Goal: Task Accomplishment & Management: Use online tool/utility

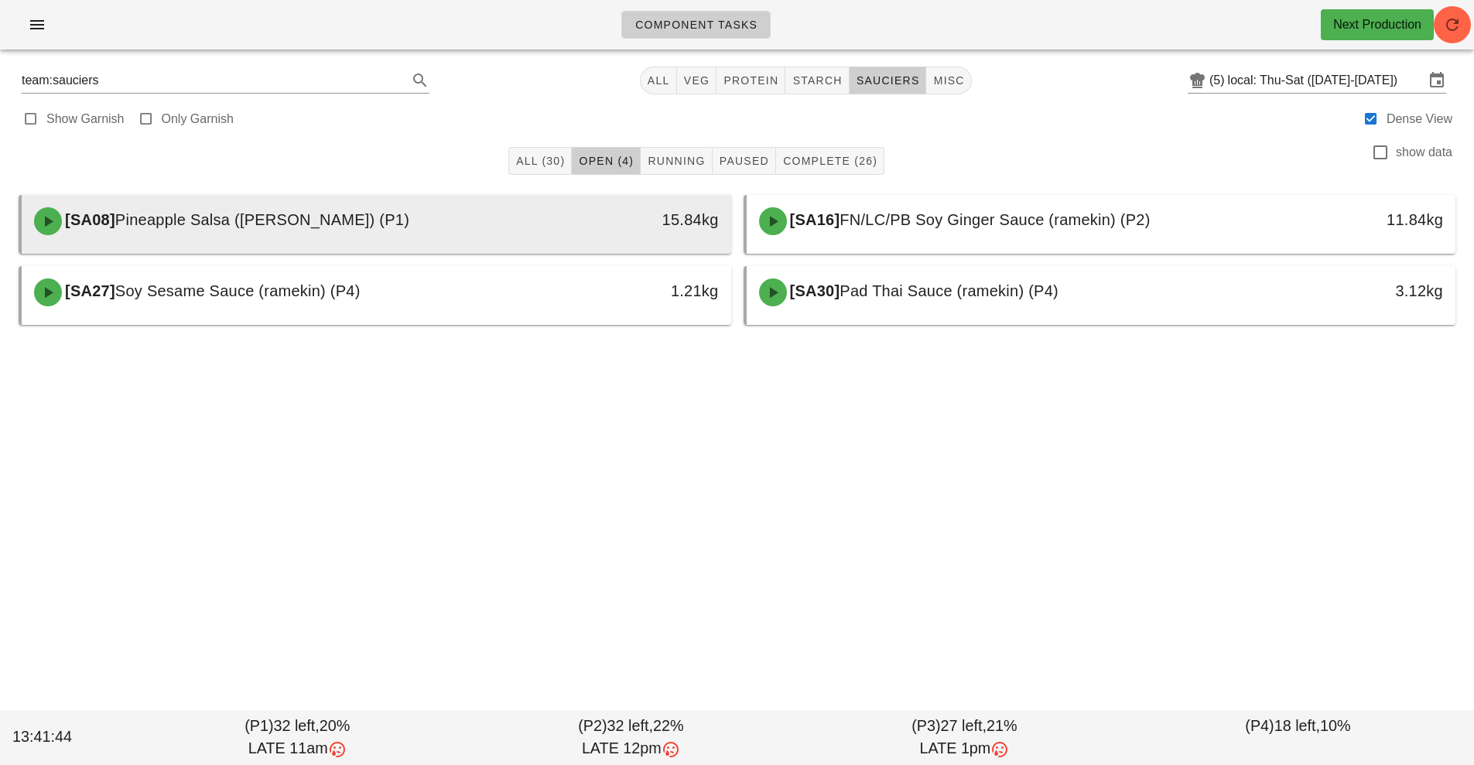
click at [552, 234] on div "15.84kg" at bounding box center [640, 221] width 176 height 46
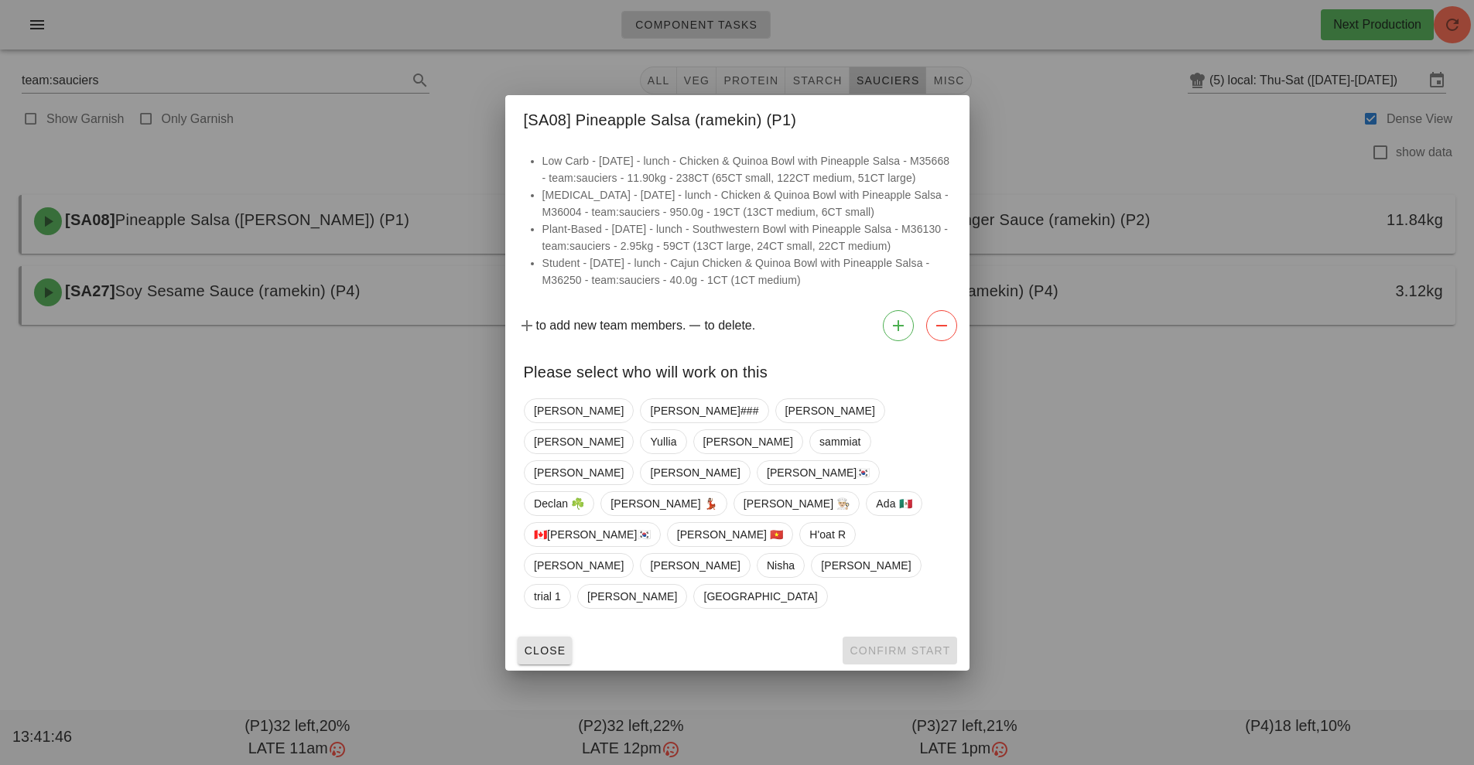
click at [550, 637] on button "Close" at bounding box center [545, 651] width 55 height 28
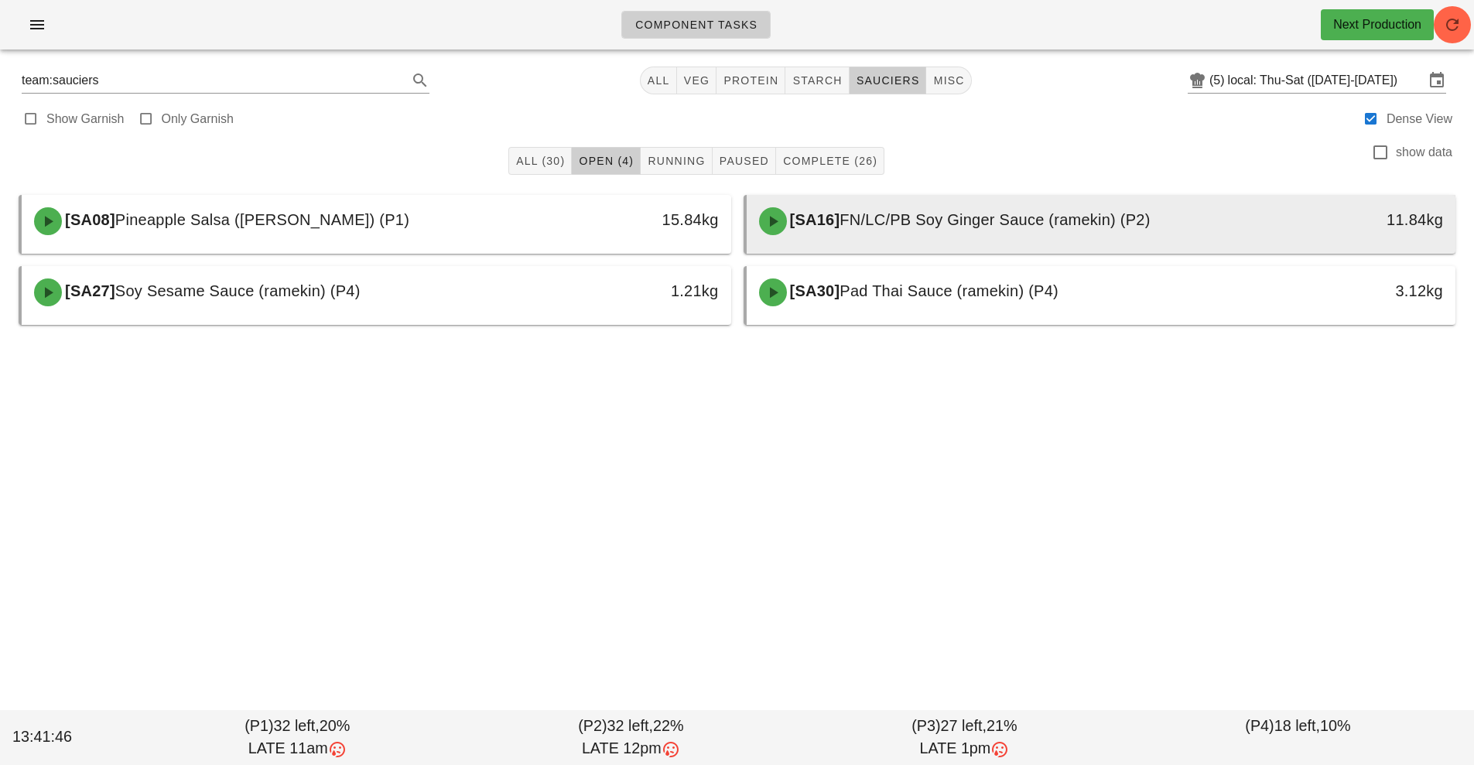
click at [881, 221] on span "FN/LC/PB Soy Ginger Sauce (ramekin) (P2)" at bounding box center [995, 219] width 310 height 17
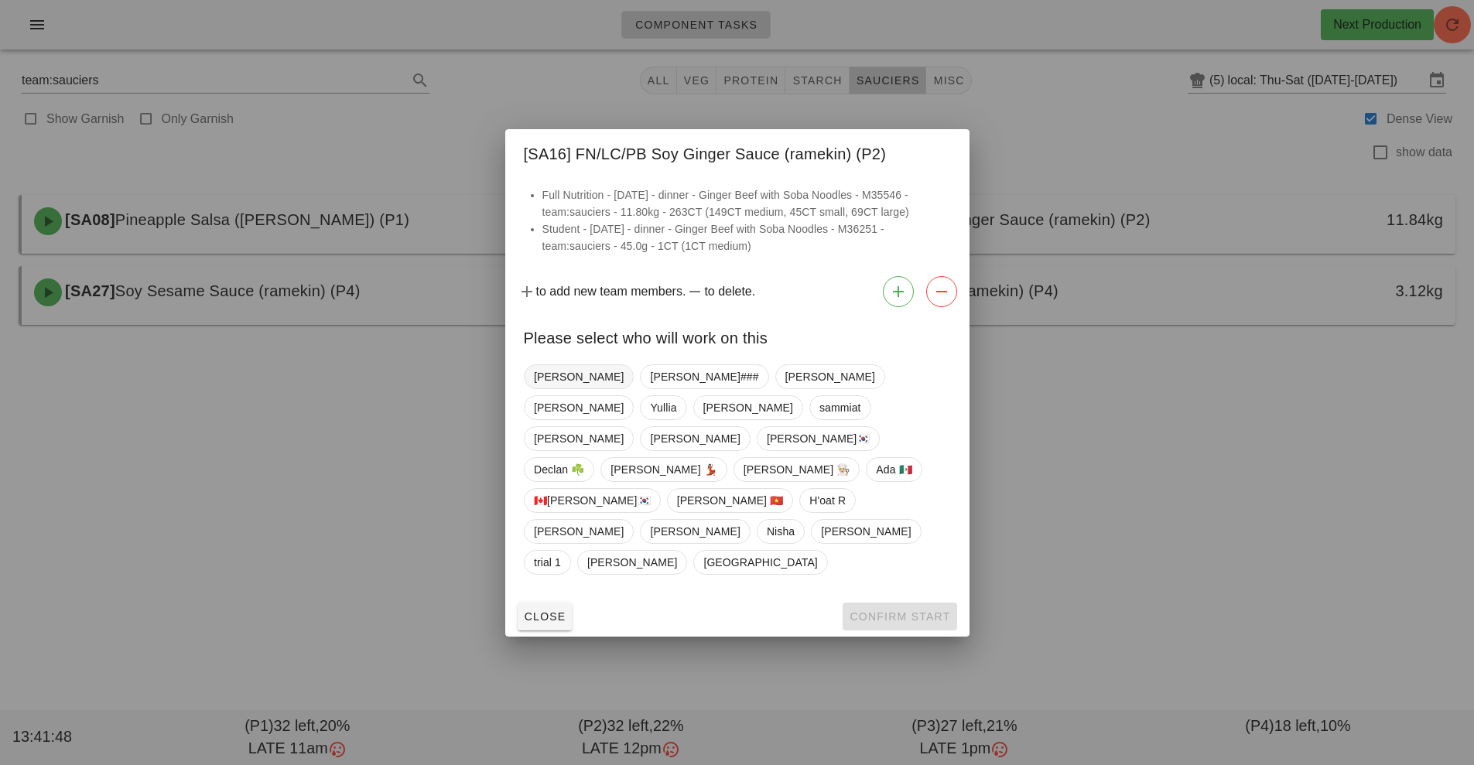
click at [548, 388] on span "[PERSON_NAME]" at bounding box center [579, 376] width 90 height 23
click at [890, 610] on span "Confirm Start" at bounding box center [899, 616] width 101 height 12
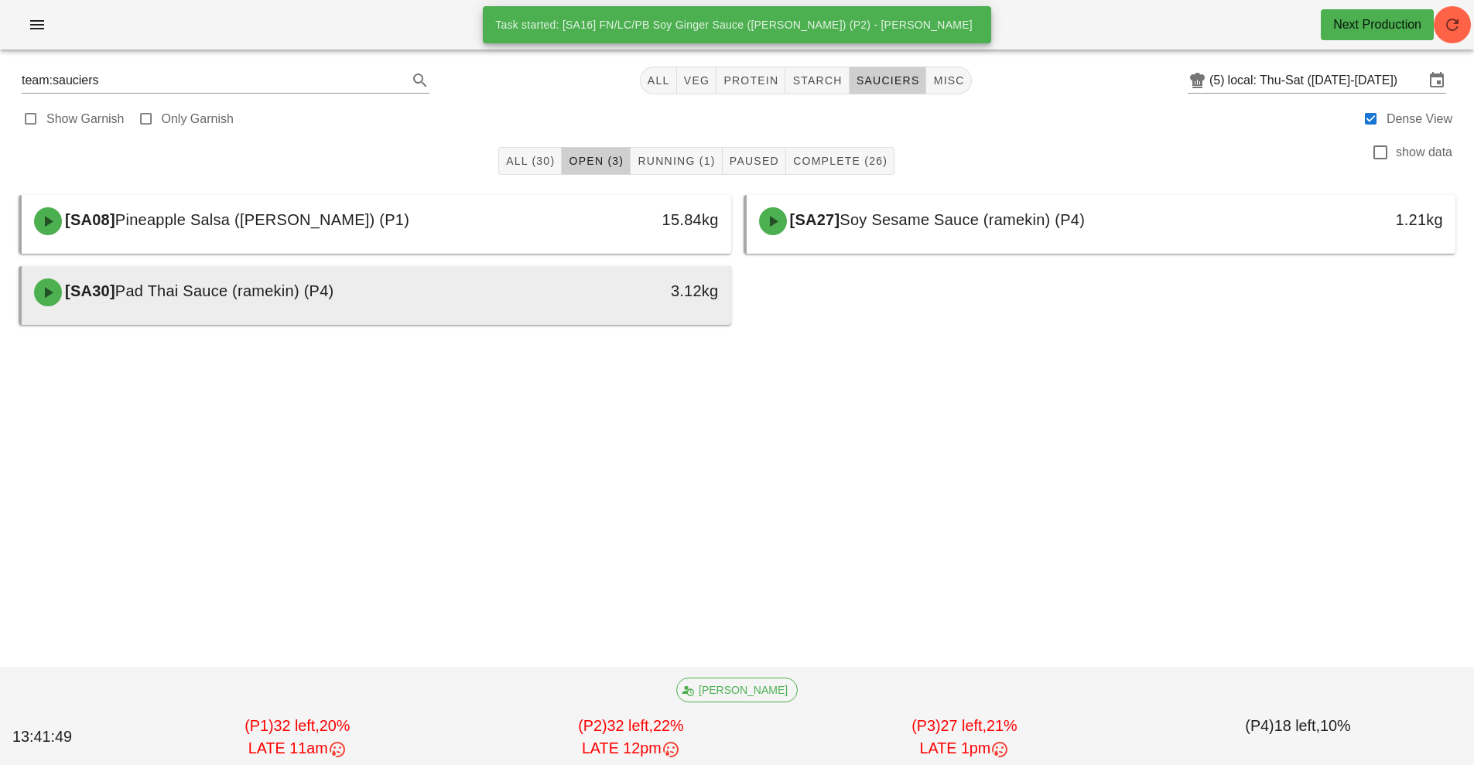
click at [522, 302] on div "[SA30] Pad Thai Sauce (ramekin) (P4)" at bounding box center [288, 292] width 527 height 46
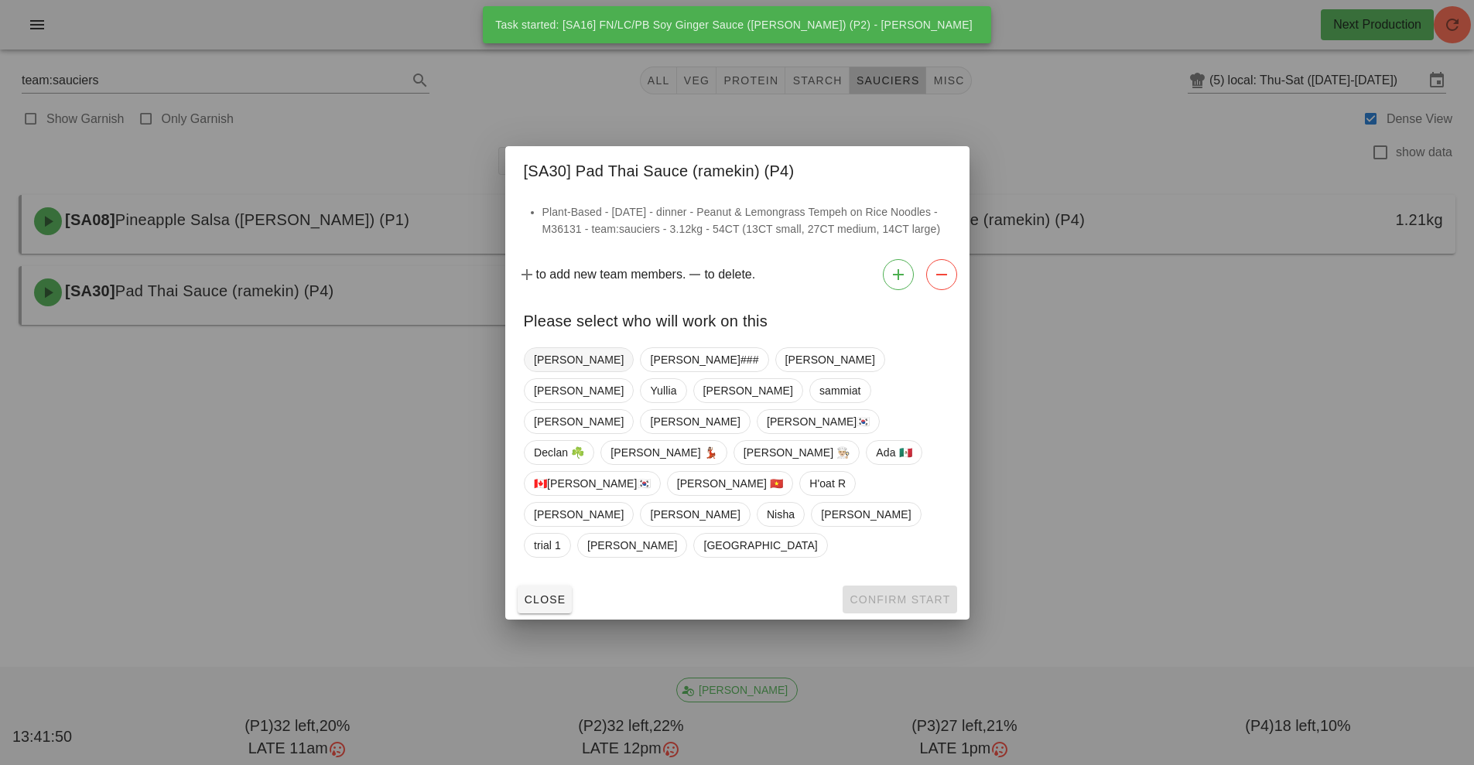
click at [545, 371] on span "[PERSON_NAME]" at bounding box center [579, 359] width 90 height 23
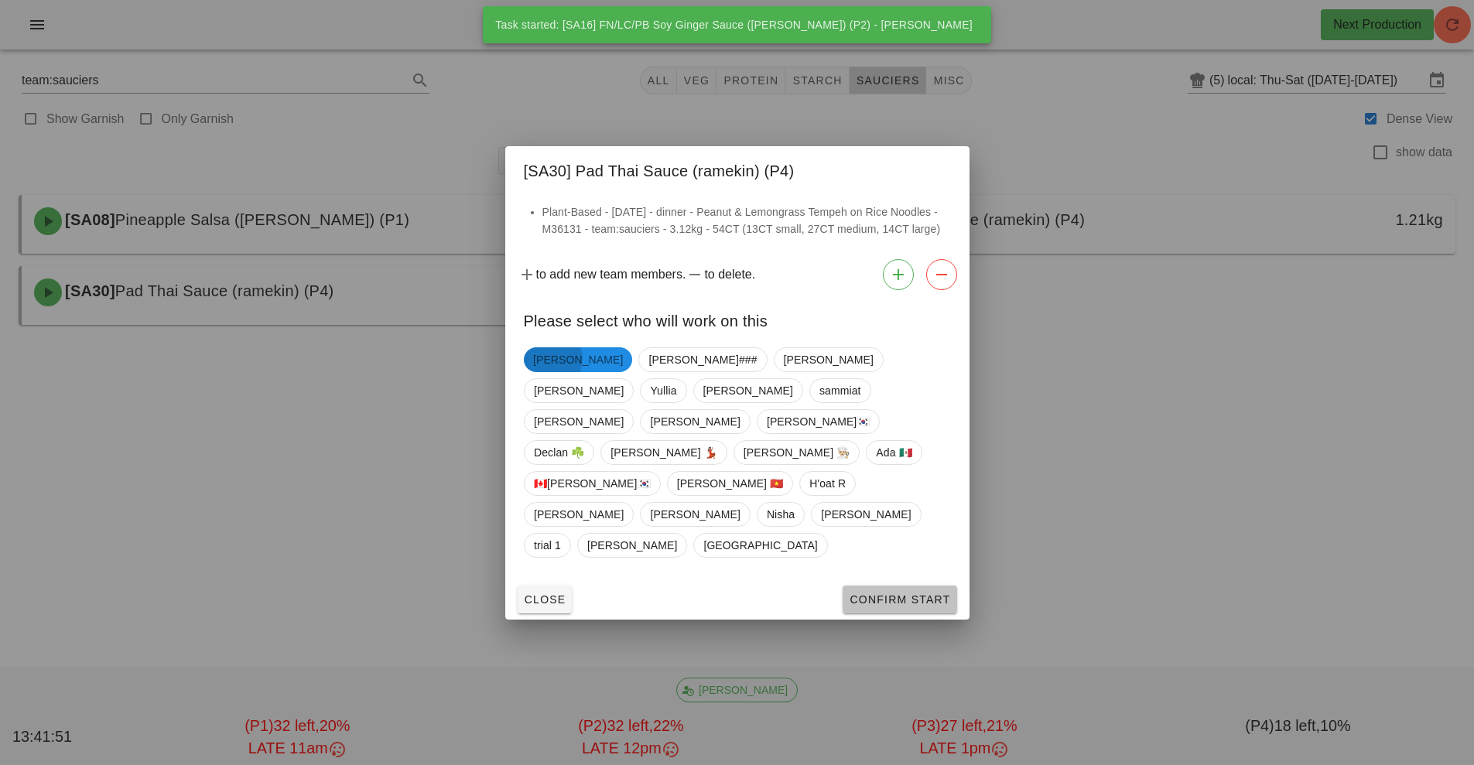
click at [888, 593] on span "Confirm Start" at bounding box center [899, 599] width 101 height 12
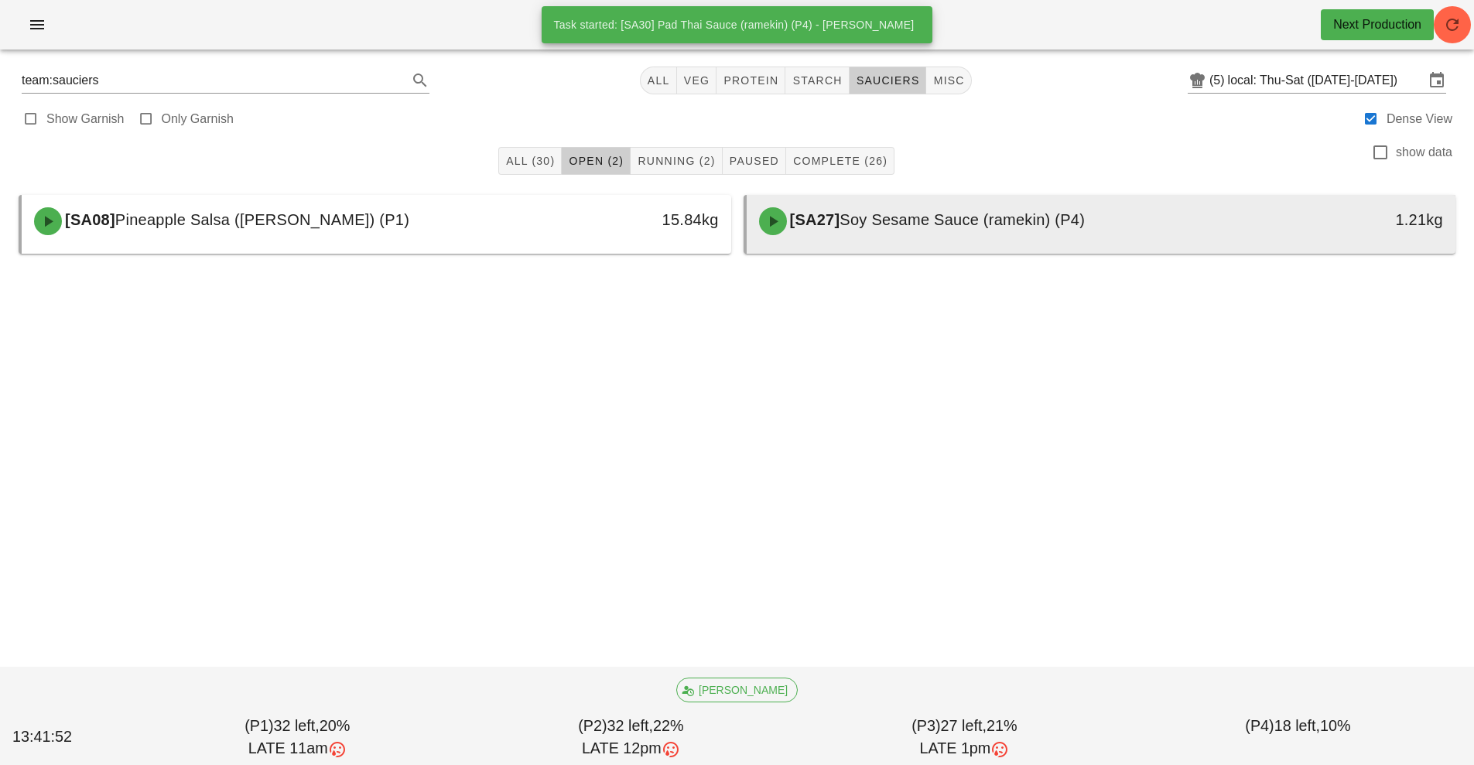
click at [895, 216] on span "Soy Sesame Sauce (ramekin) (P4)" at bounding box center [962, 219] width 245 height 17
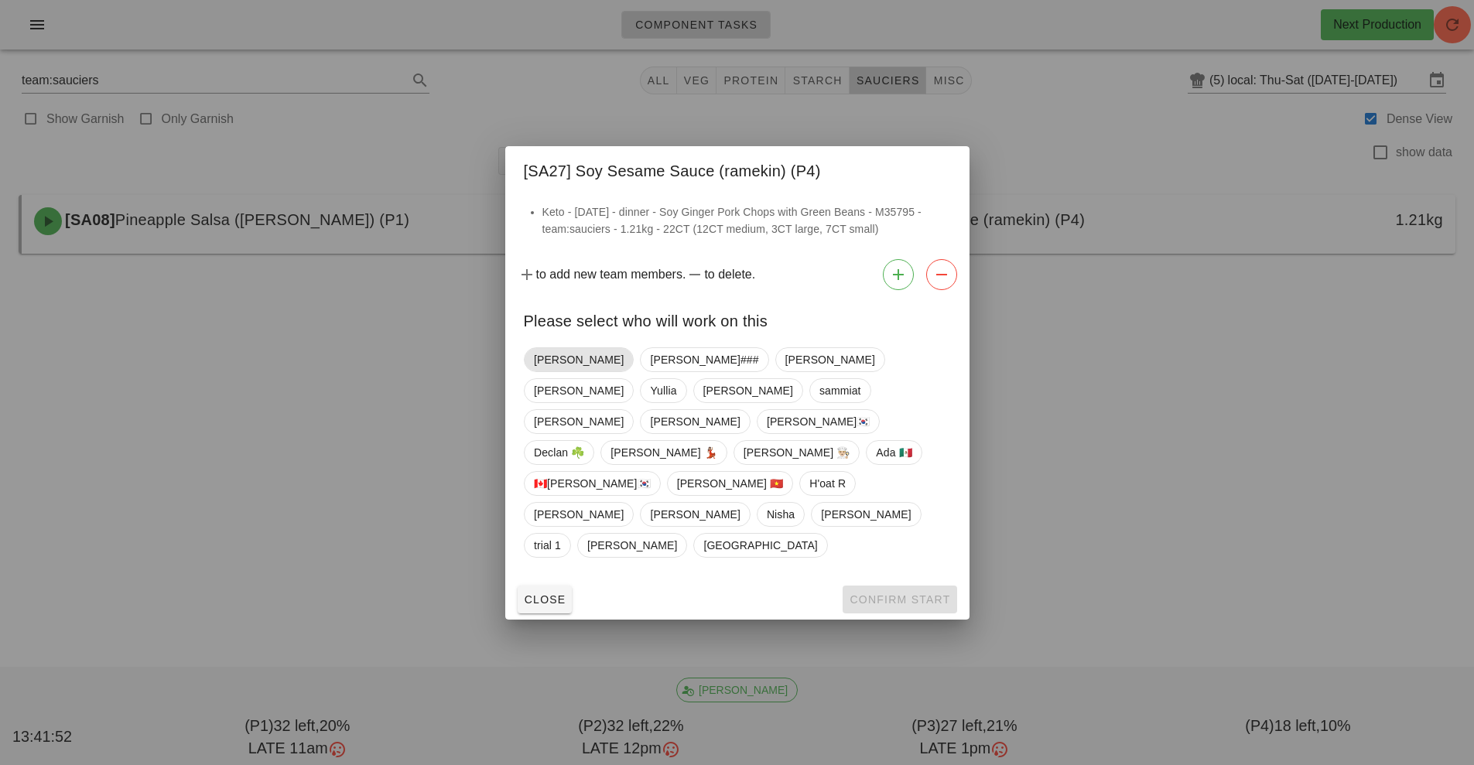
click at [539, 371] on span "[PERSON_NAME]" at bounding box center [579, 359] width 90 height 23
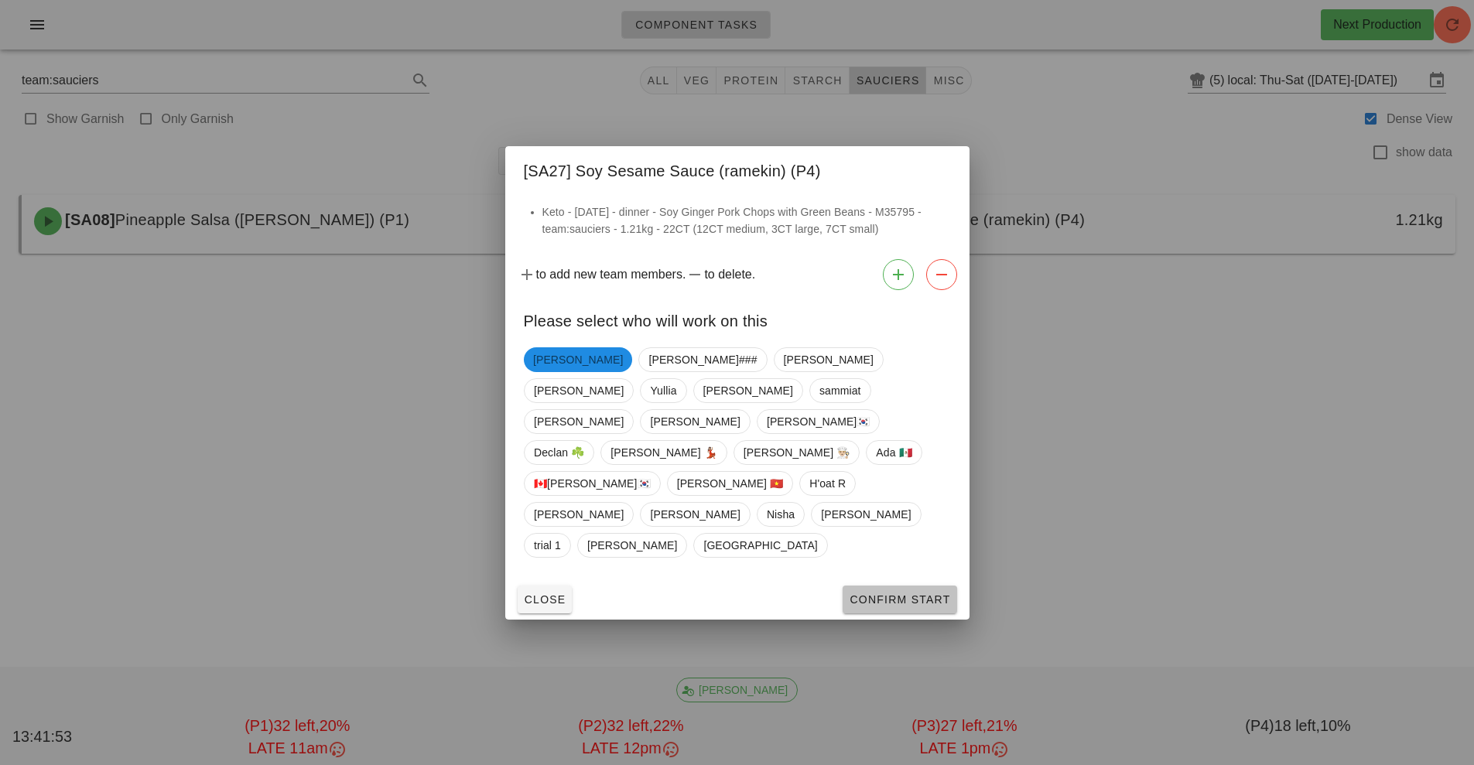
click at [875, 593] on span "Confirm Start" at bounding box center [899, 599] width 101 height 12
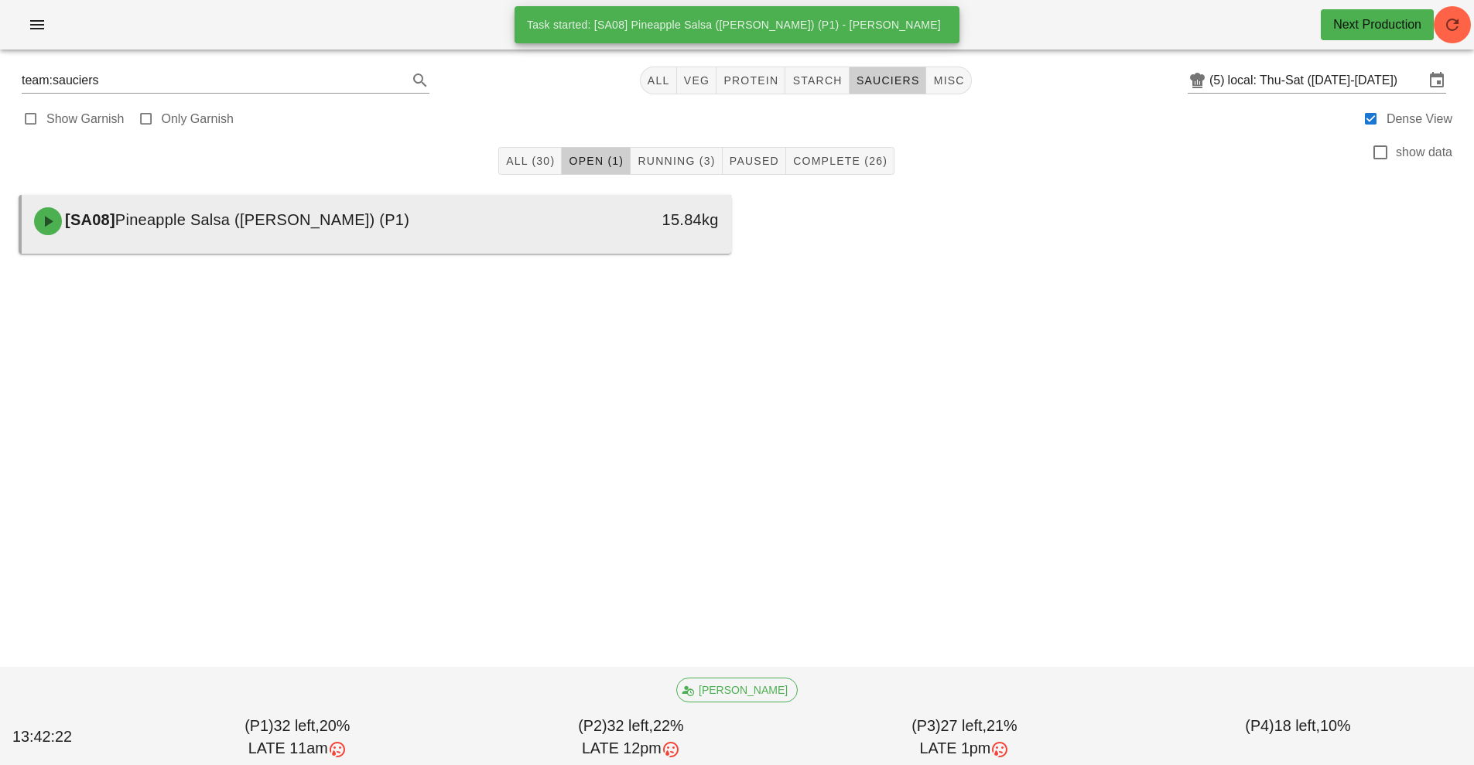
click at [477, 212] on div "[SA08] Pineapple Salsa (ramekin) (P1)" at bounding box center [288, 221] width 527 height 46
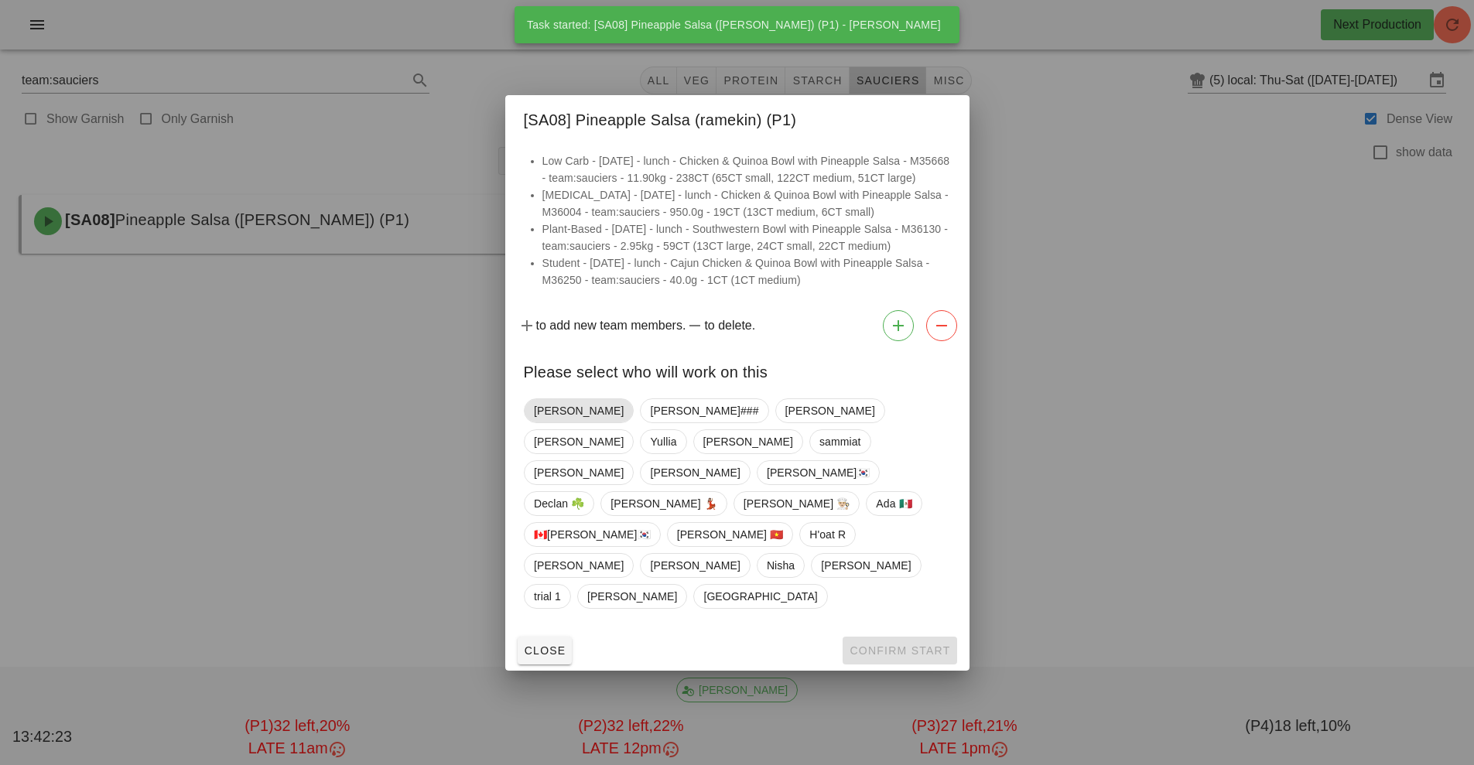
click at [545, 422] on span "[PERSON_NAME]" at bounding box center [579, 410] width 90 height 23
click at [913, 637] on button "Confirm Start" at bounding box center [900, 651] width 114 height 28
